Goal: Transaction & Acquisition: Purchase product/service

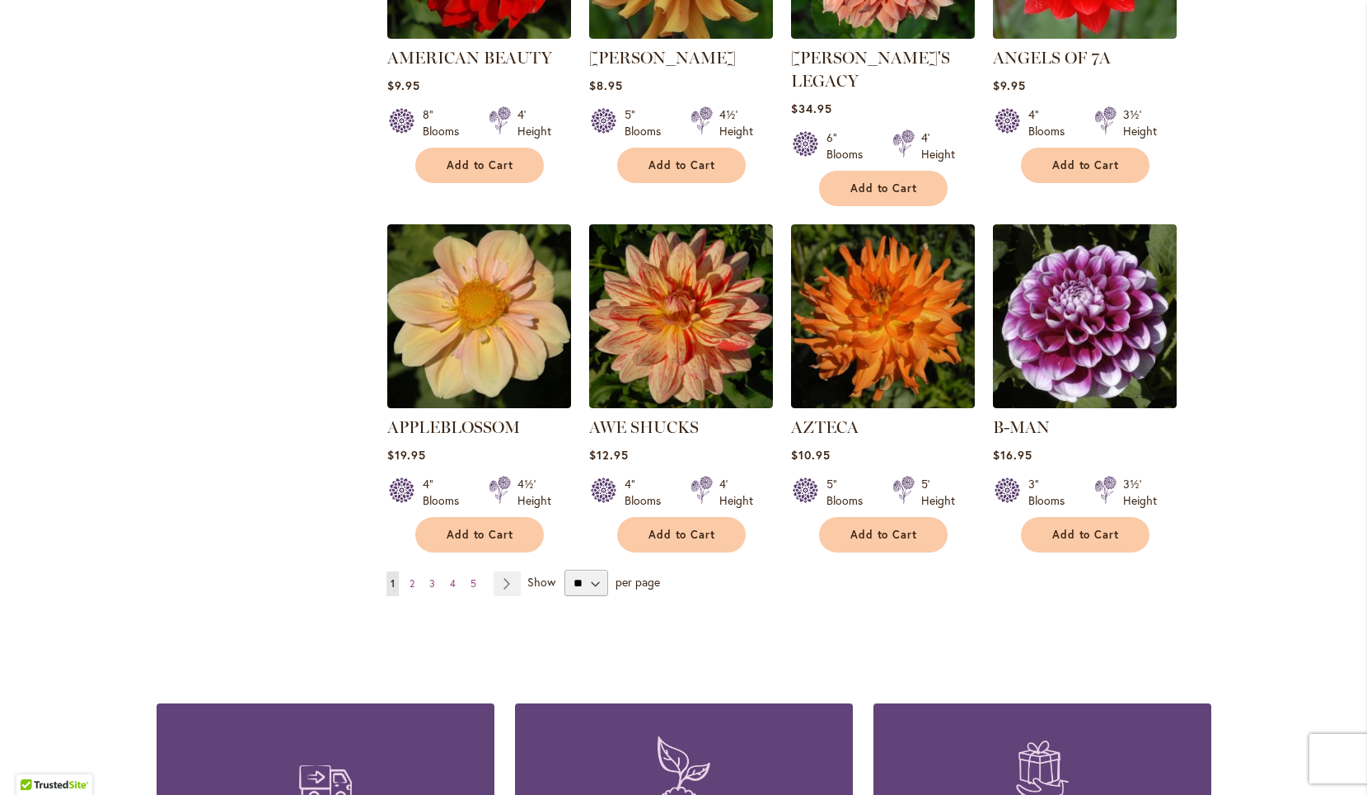
scroll to position [1319, 0]
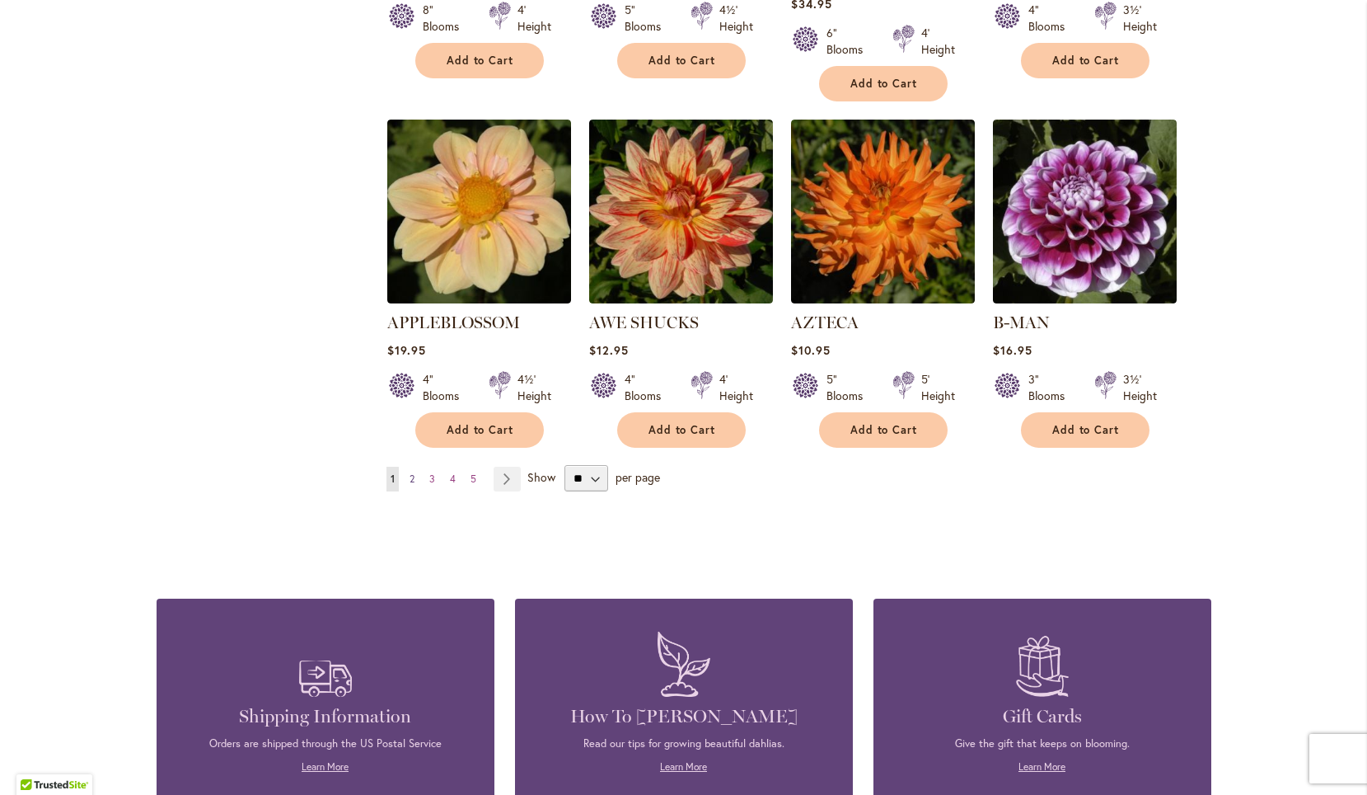
click at [410, 472] on span "2" at bounding box center [412, 478] width 5 height 12
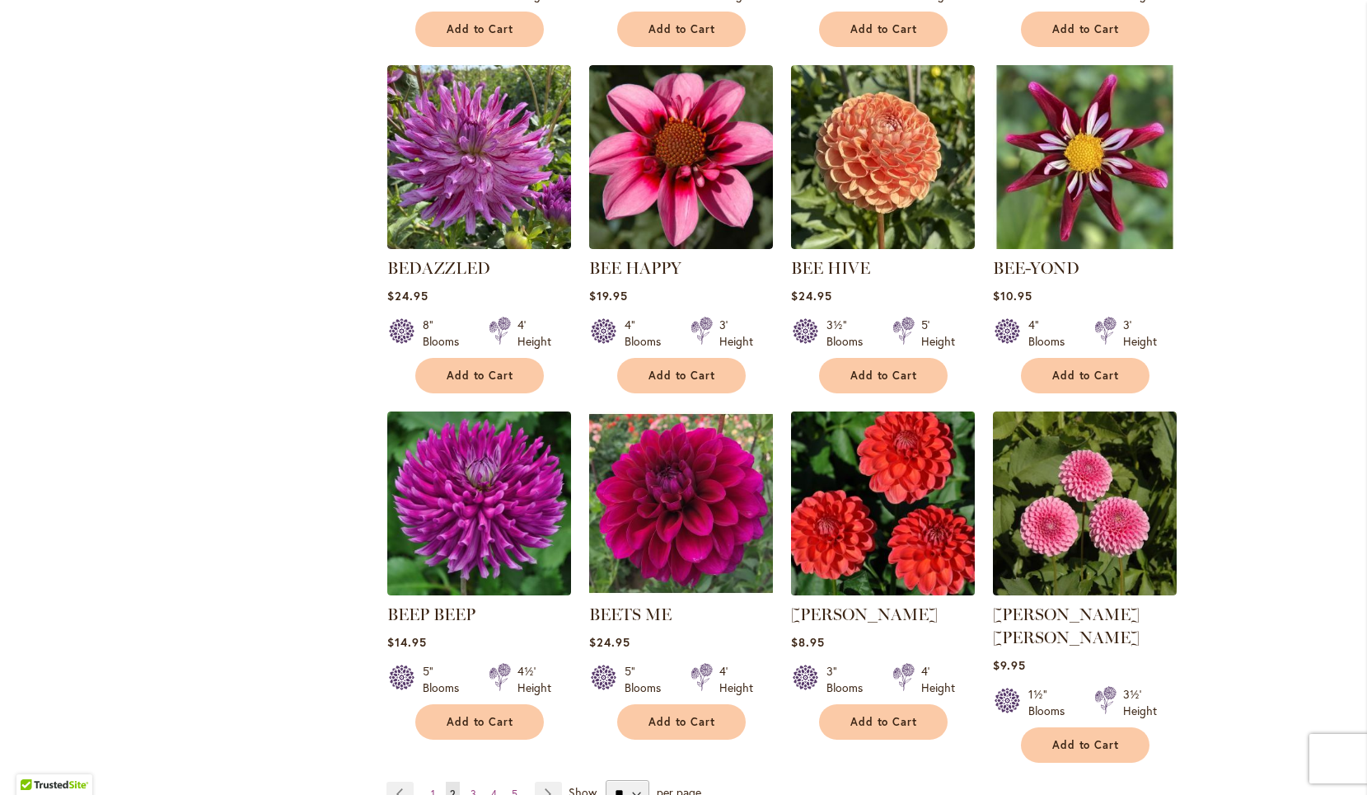
scroll to position [1236, 0]
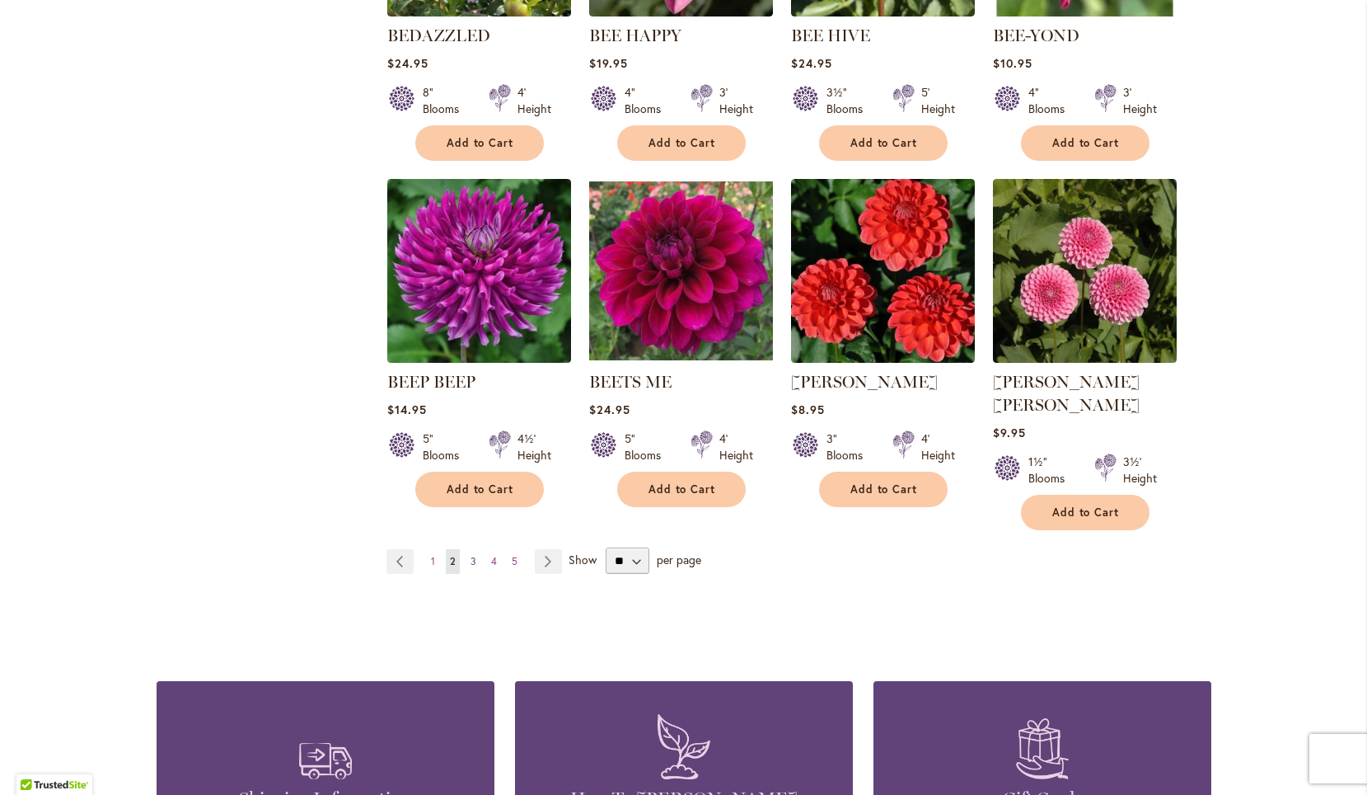
click at [471, 555] on span "3" at bounding box center [474, 561] width 6 height 12
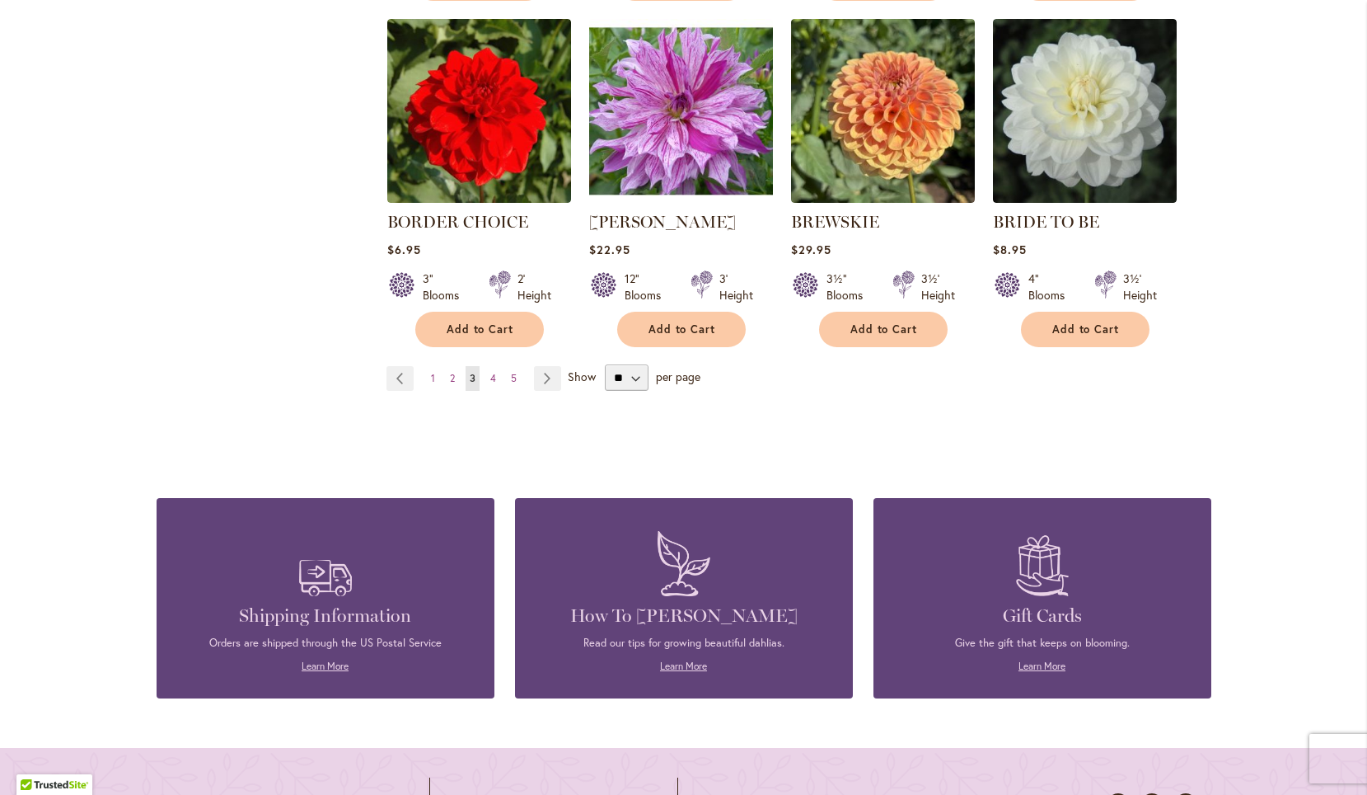
scroll to position [1401, 0]
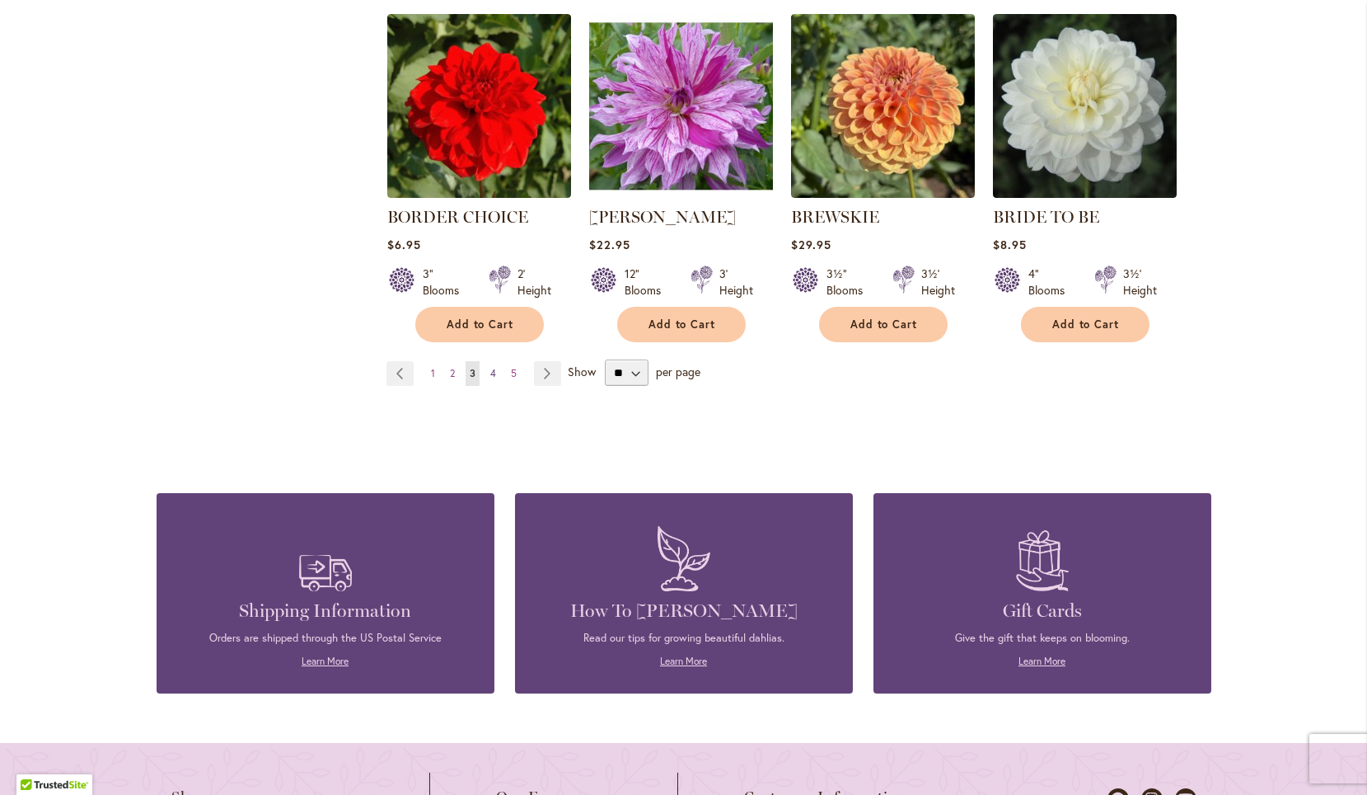
click at [491, 368] on link "Page 4" at bounding box center [493, 373] width 14 height 25
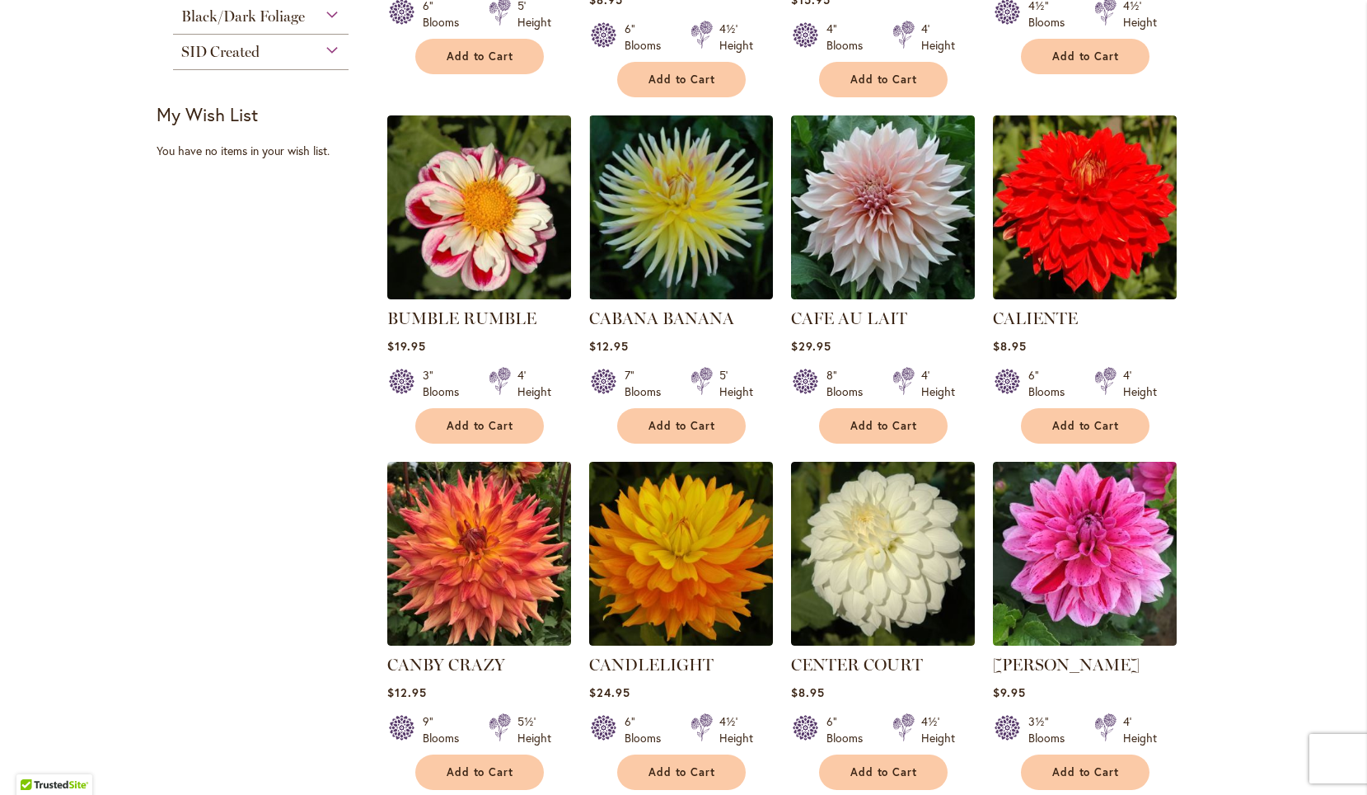
scroll to position [659, 0]
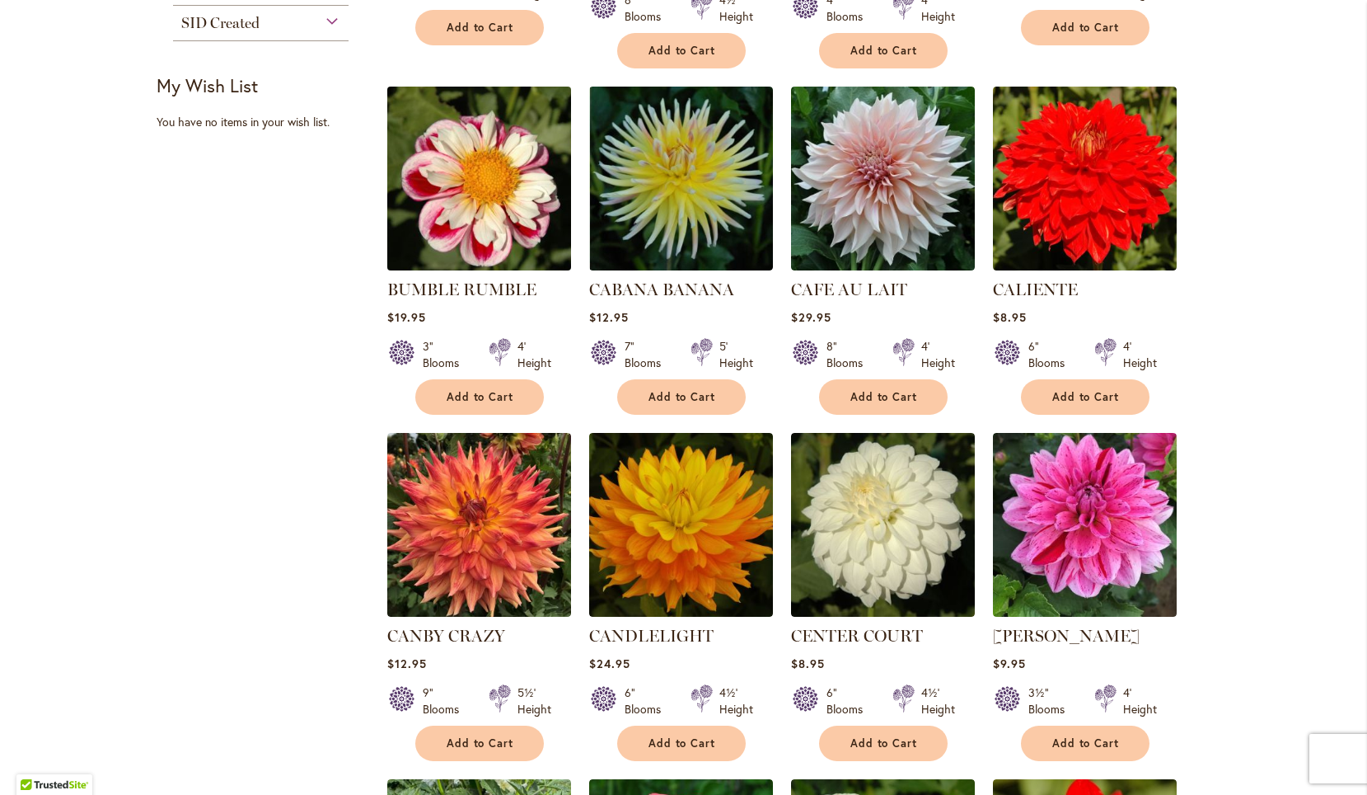
click at [466, 212] on img at bounding box center [478, 178] width 193 height 193
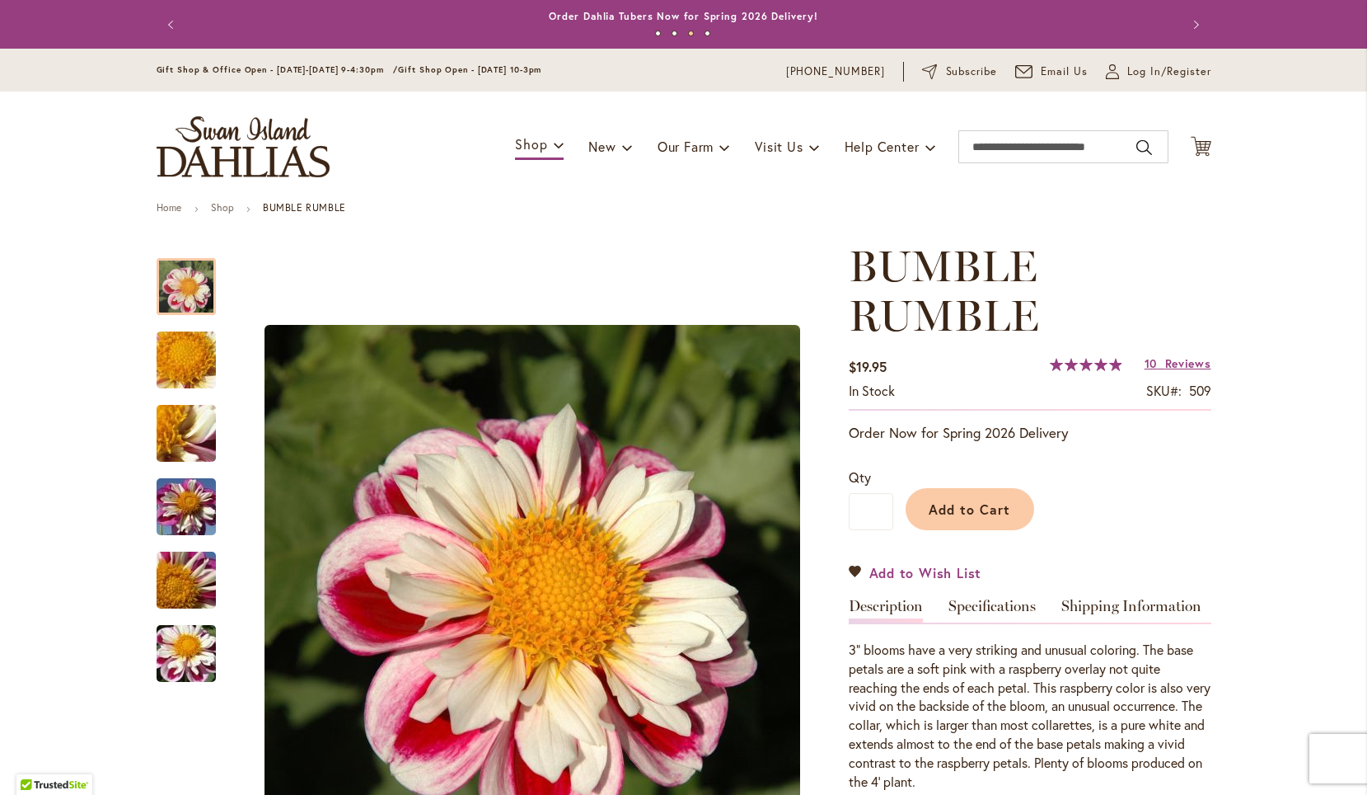
click at [898, 568] on span "Add to Wish List" at bounding box center [926, 572] width 113 height 19
